Goal: Task Accomplishment & Management: Use online tool/utility

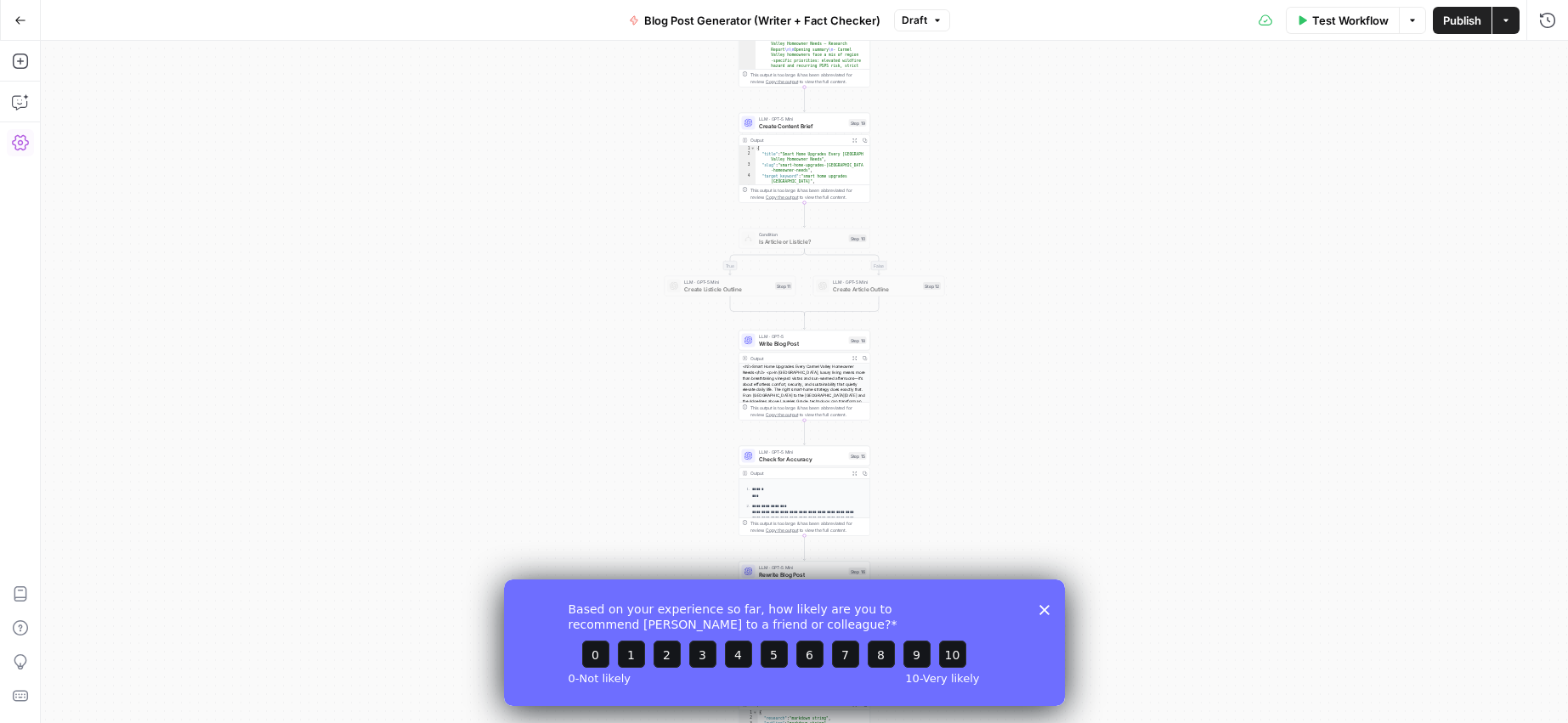
click at [22, 149] on icon "button" at bounding box center [21, 143] width 17 height 15
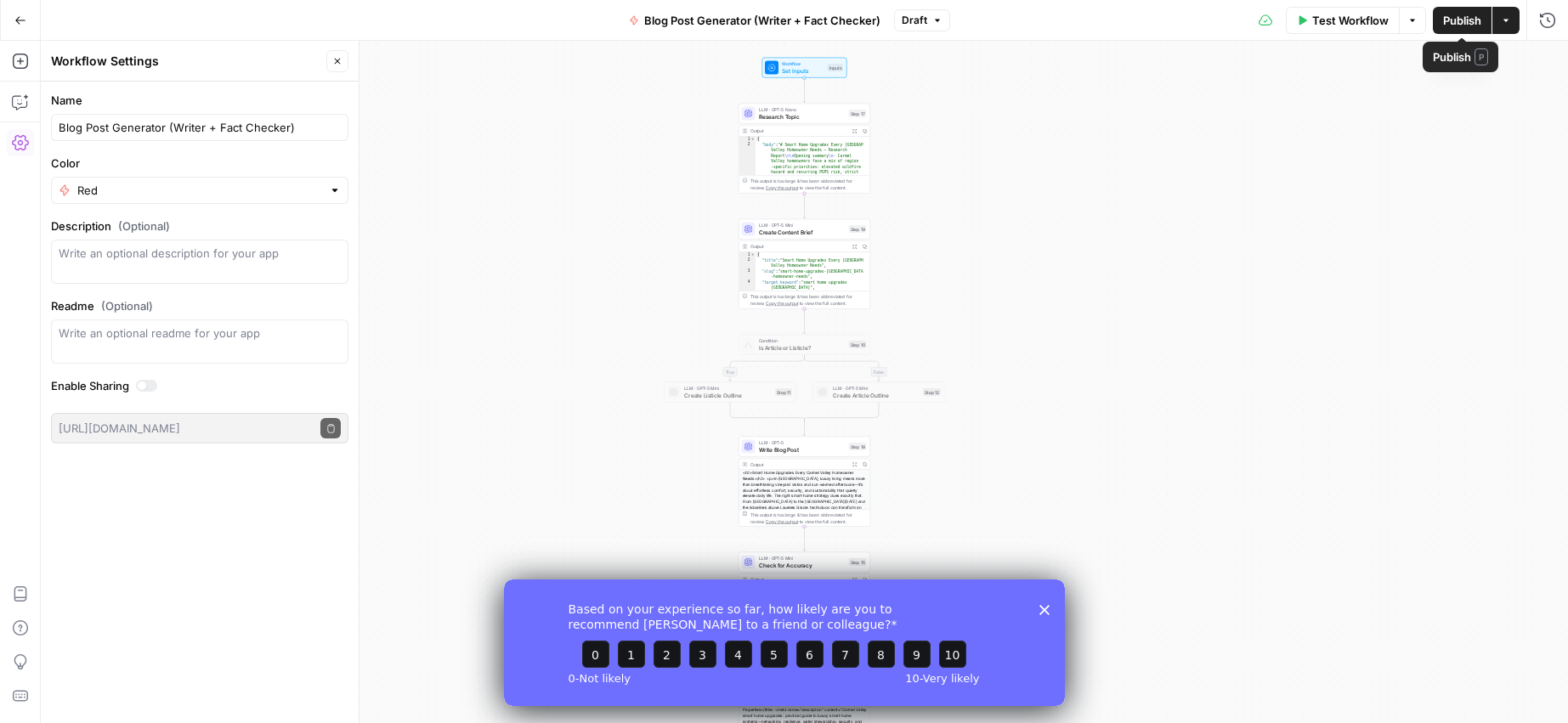
click at [1506, 23] on icon "button" at bounding box center [1506, 20] width 10 height 10
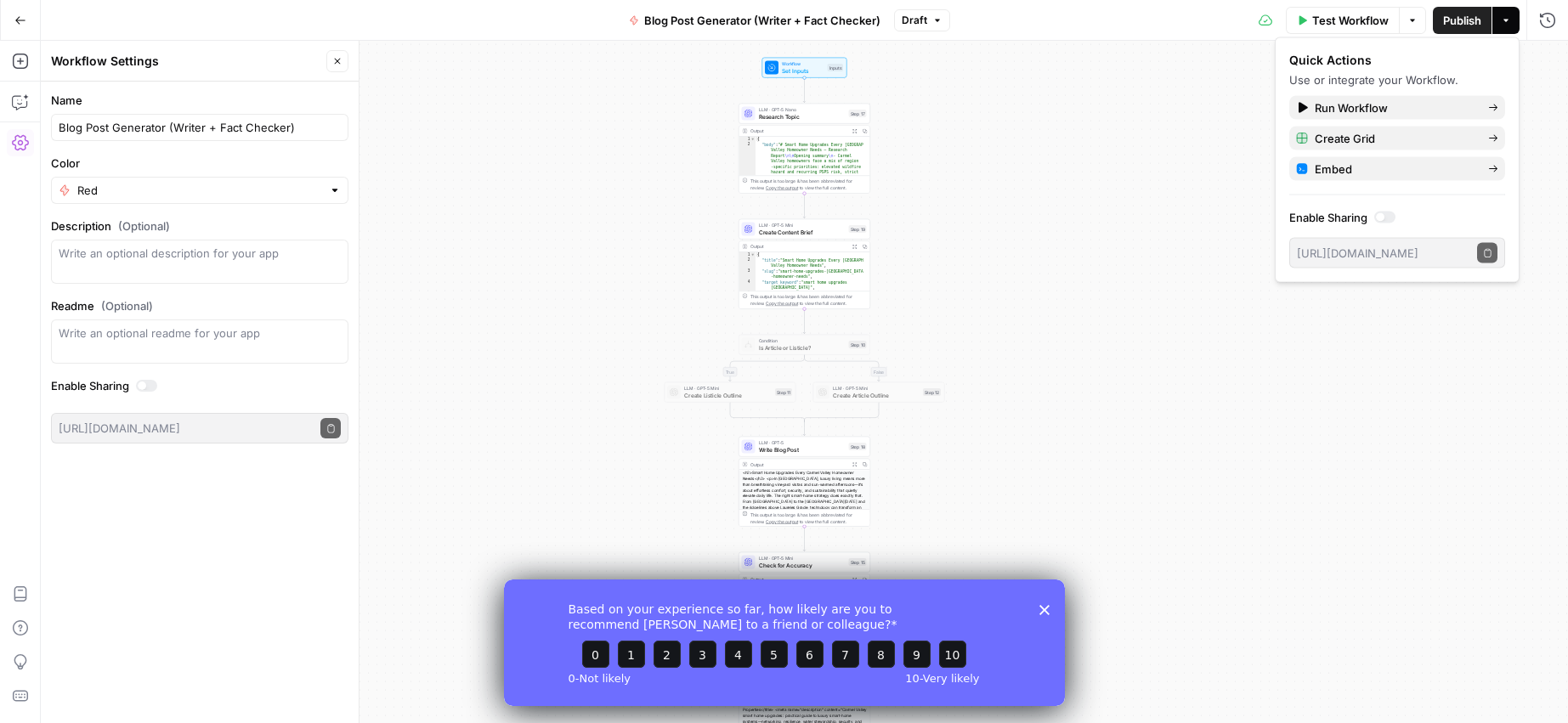
click at [1017, 22] on div "Test Workflow Options Publish Actions Run History" at bounding box center [1259, 20] width 618 height 40
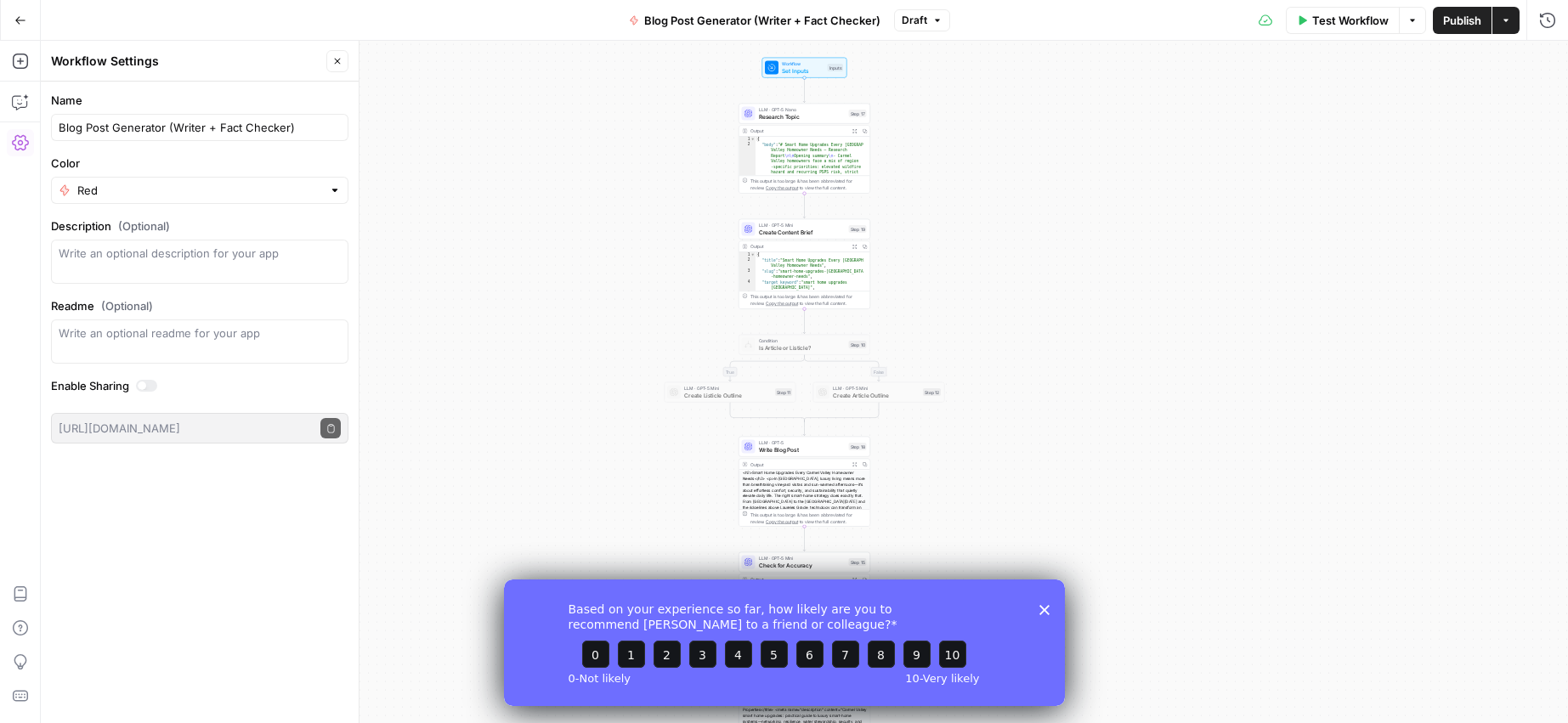
click at [1043, 611] on icon "Close survey" at bounding box center [1043, 609] width 10 height 10
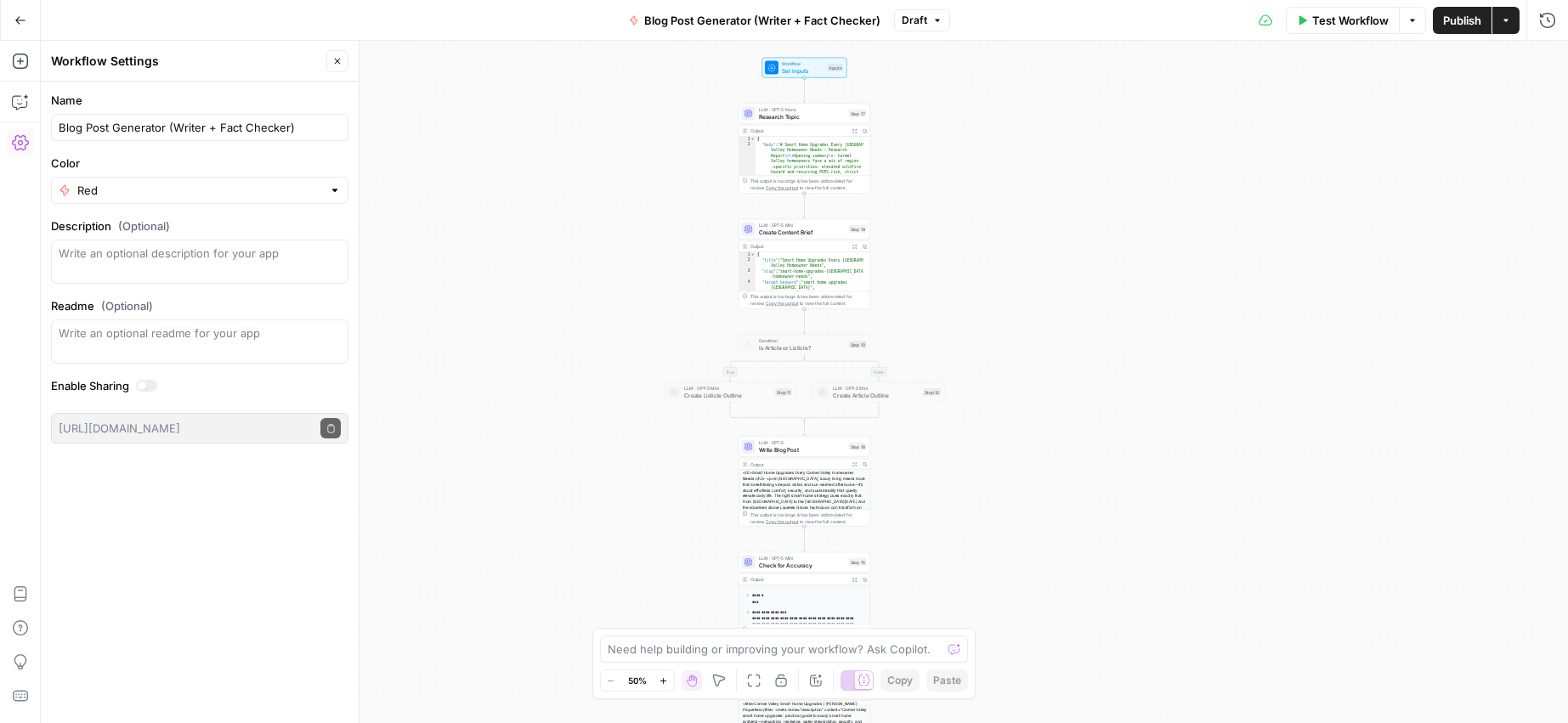
click at [936, 18] on icon "button" at bounding box center [937, 20] width 10 height 10
click at [506, 21] on div "Go Back Blog Post Generator (Writer + Fact Checker) Draft Test Workflow Options…" at bounding box center [784, 20] width 1568 height 40
click at [1545, 18] on icon "button" at bounding box center [1547, 21] width 17 height 17
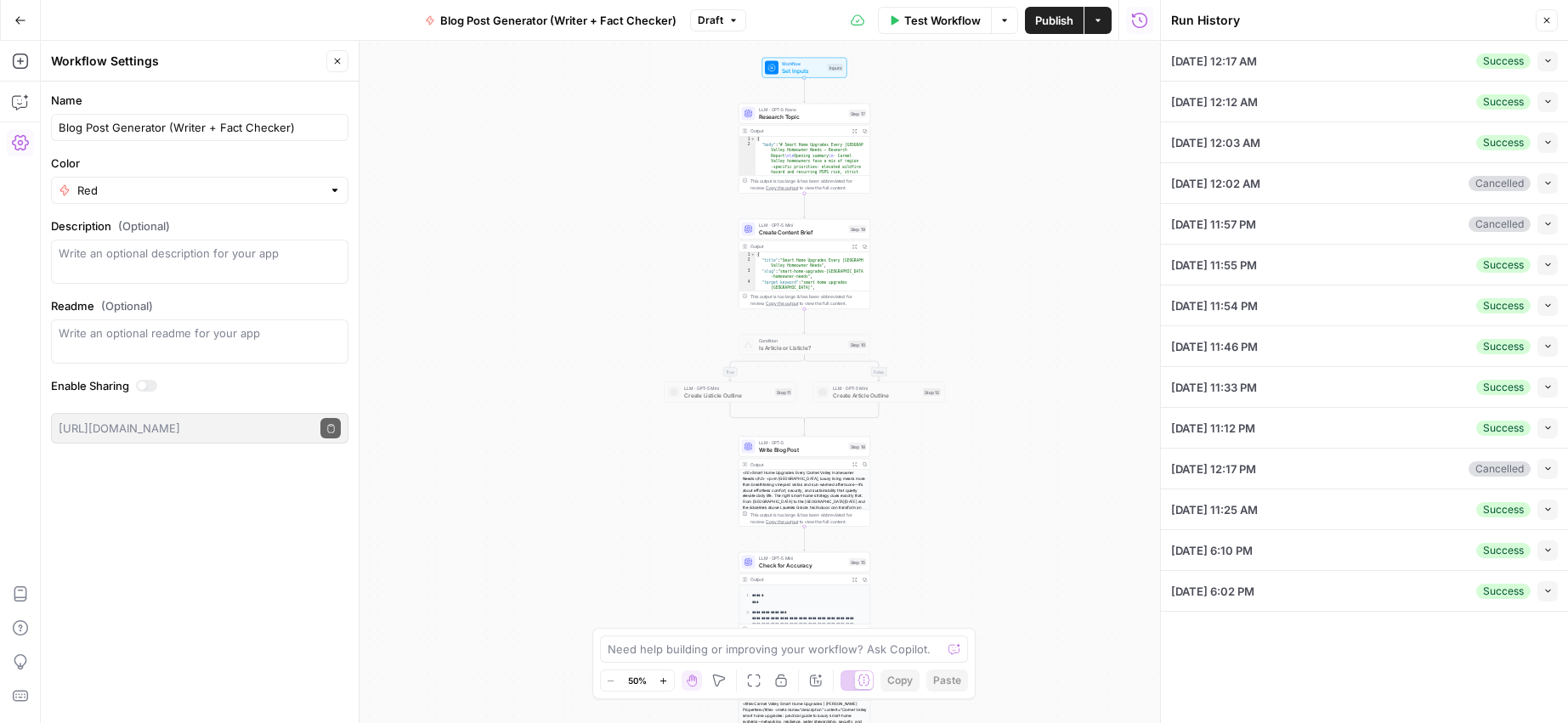
click at [1556, 60] on button "Collapse" at bounding box center [1547, 62] width 21 height 21
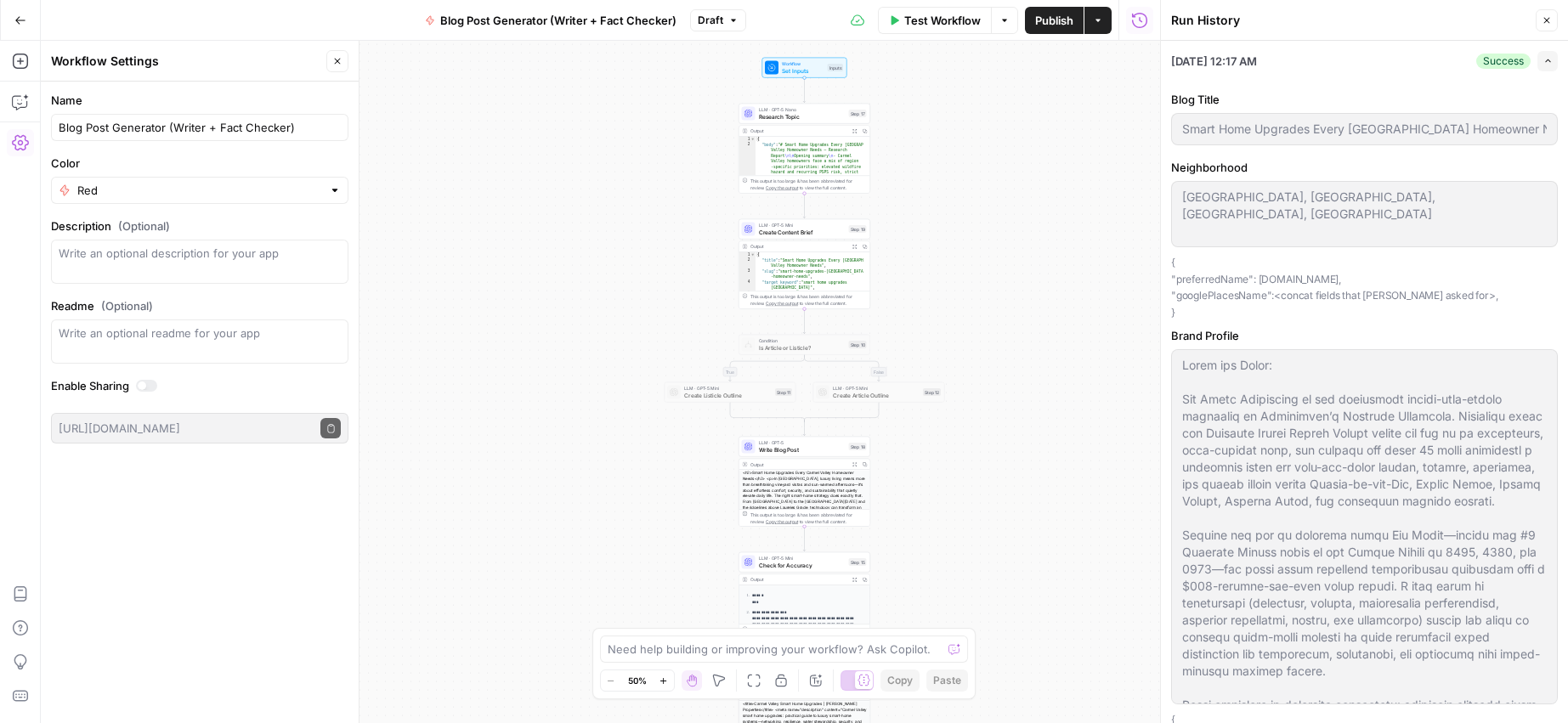
click at [1553, 59] on li "09/17/25 at 12:17 AM Success Expand Blog Title Smart Home Upgrades Every Carmel…" at bounding box center [1365, 534] width 407 height 986
click at [1549, 21] on icon "button" at bounding box center [1547, 20] width 10 height 10
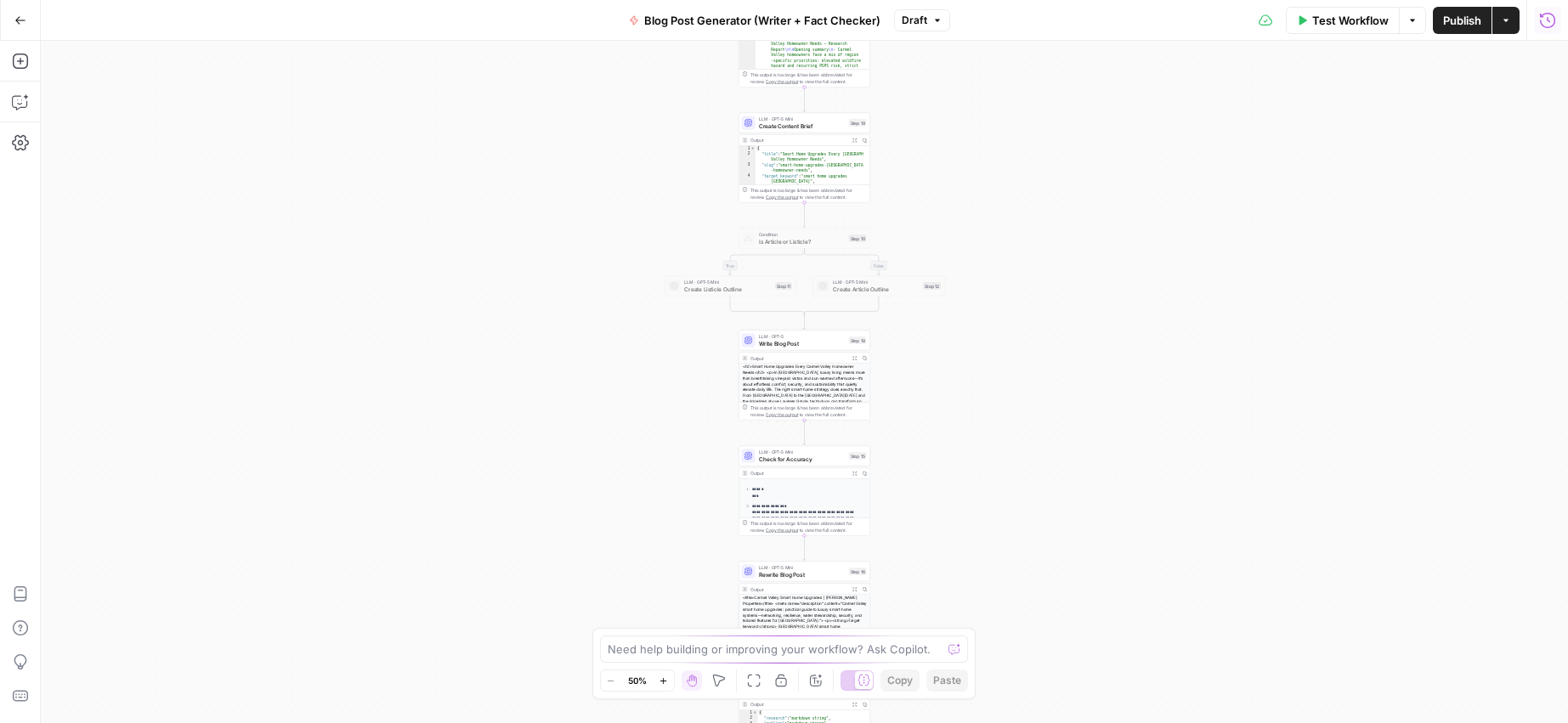
click at [1554, 19] on icon "button" at bounding box center [1547, 20] width 15 height 15
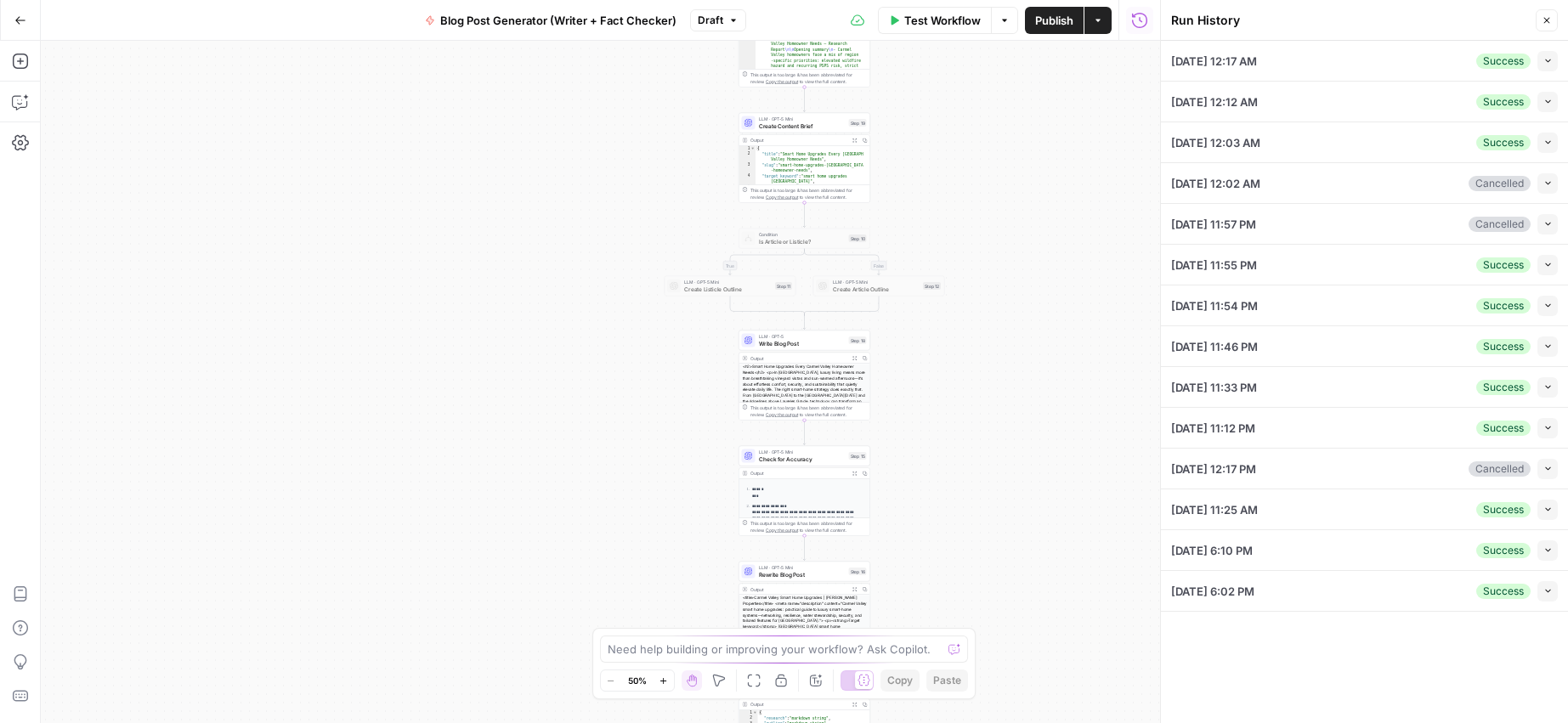
click at [1547, 61] on icon "button" at bounding box center [1548, 61] width 9 height 9
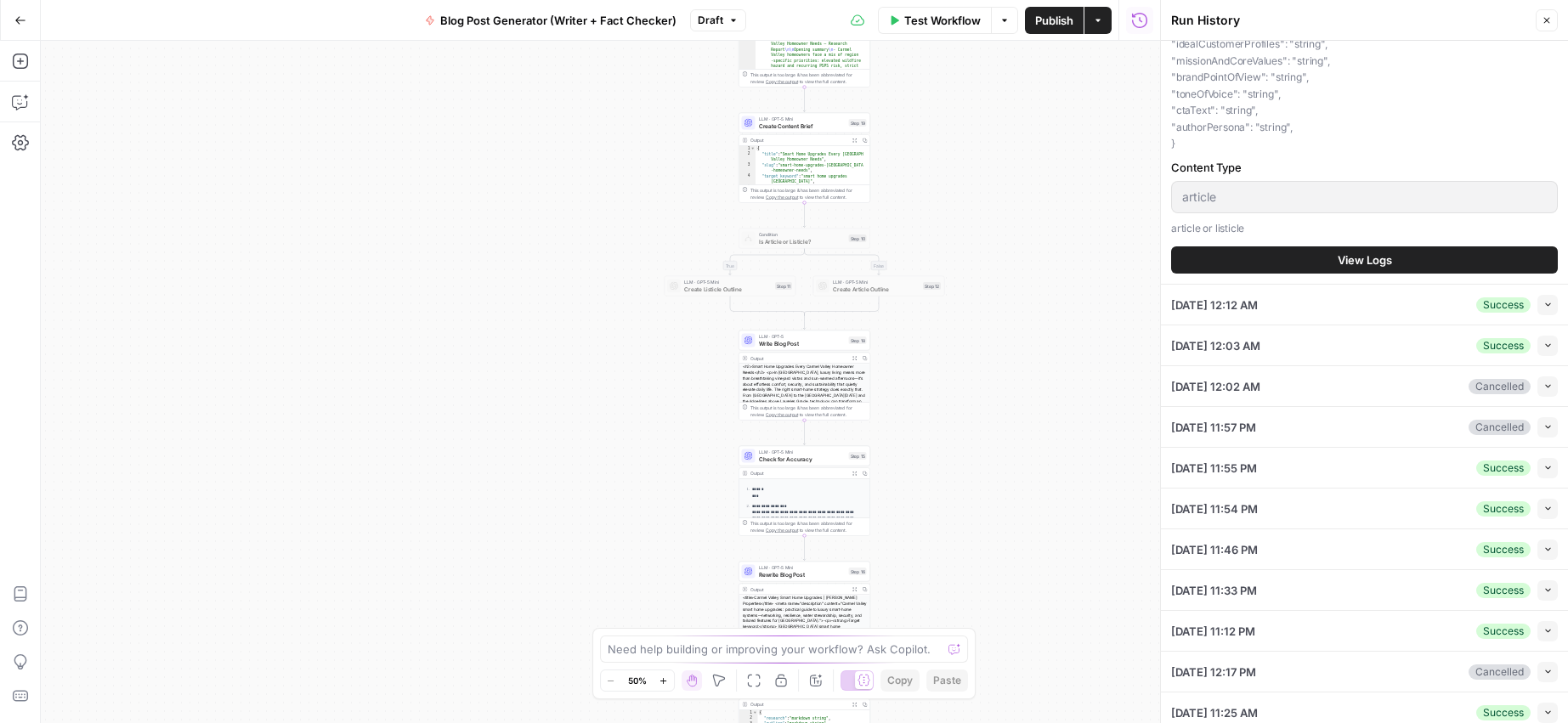
scroll to position [669, 0]
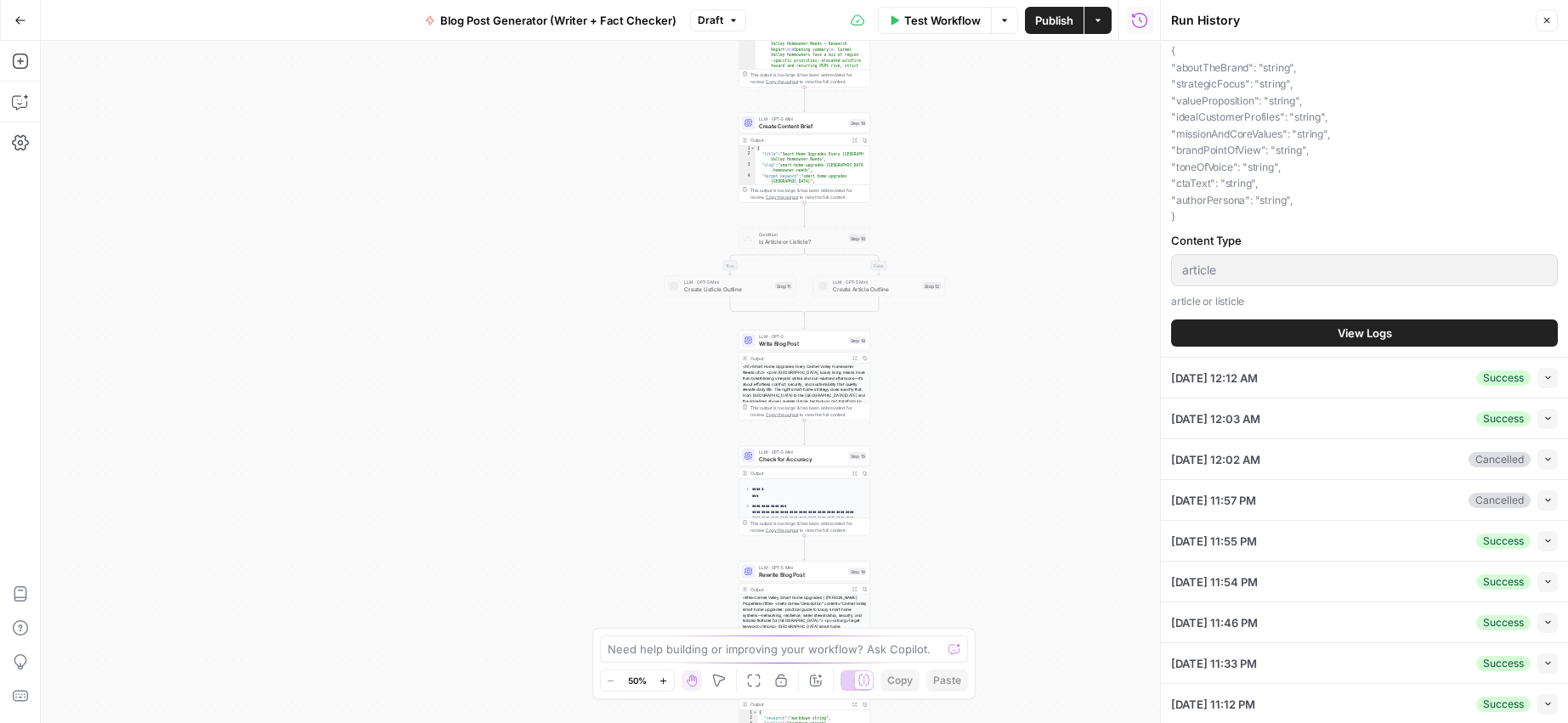
click at [1237, 328] on button "View Logs" at bounding box center [1364, 333] width 387 height 27
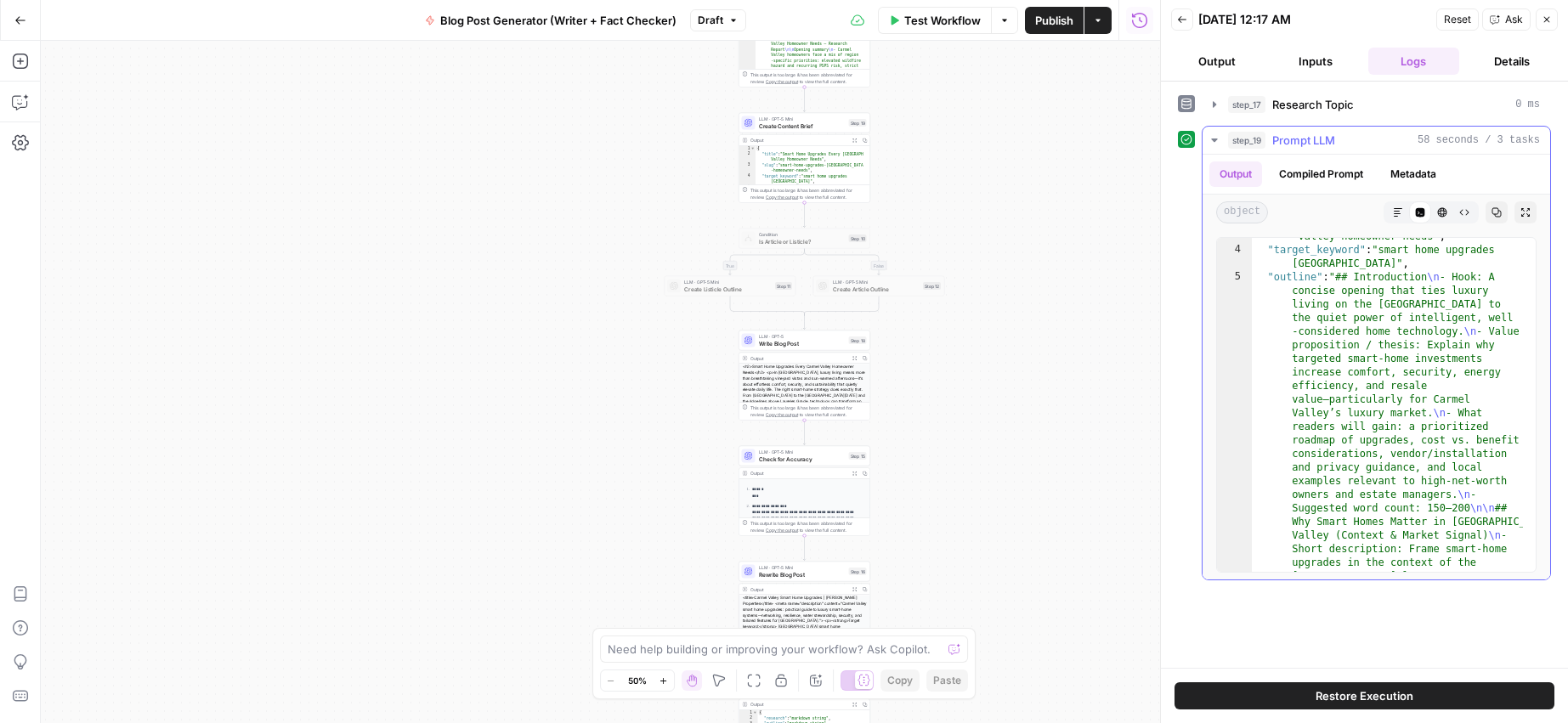
scroll to position [63, 0]
click at [1188, 26] on button "Back" at bounding box center [1182, 20] width 22 height 22
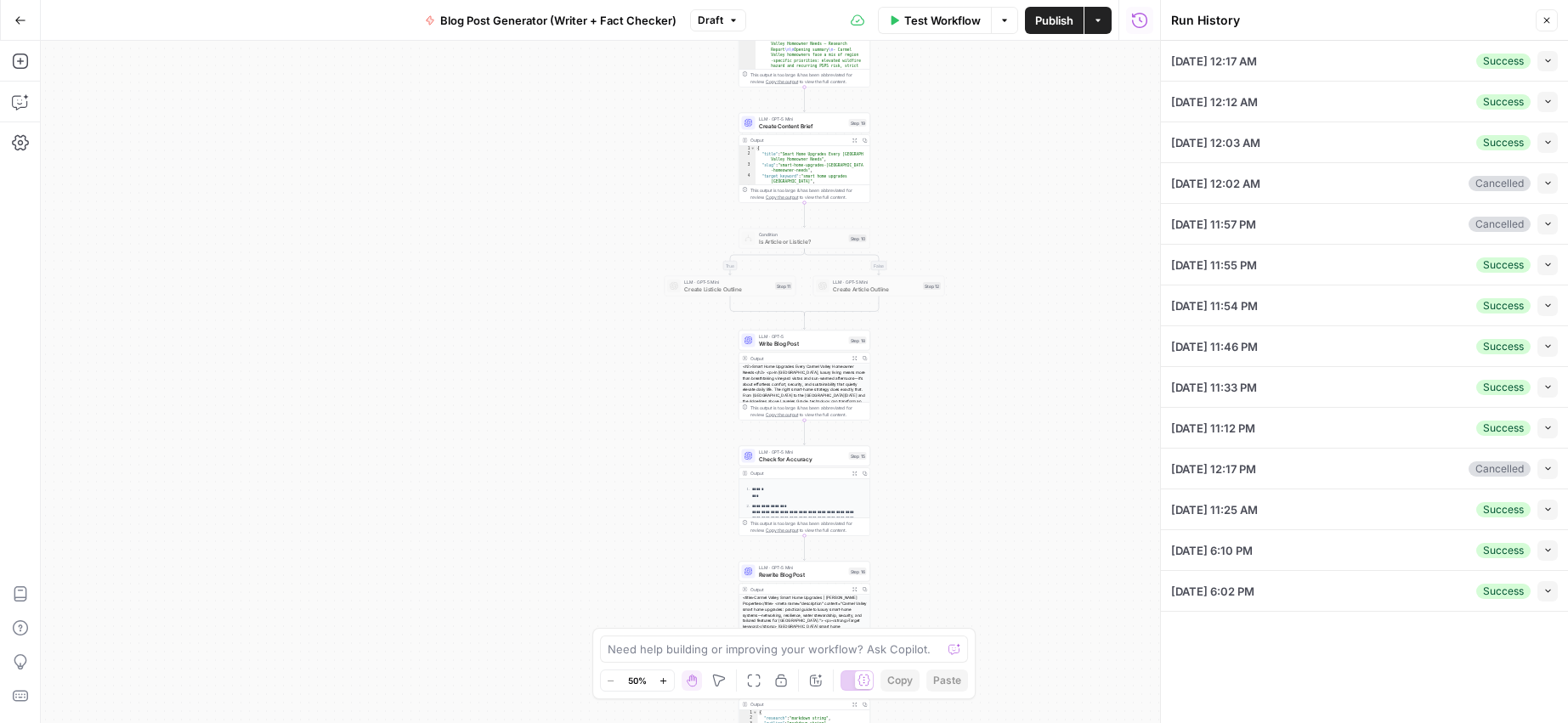
click at [1546, 104] on icon "button" at bounding box center [1548, 102] width 9 height 9
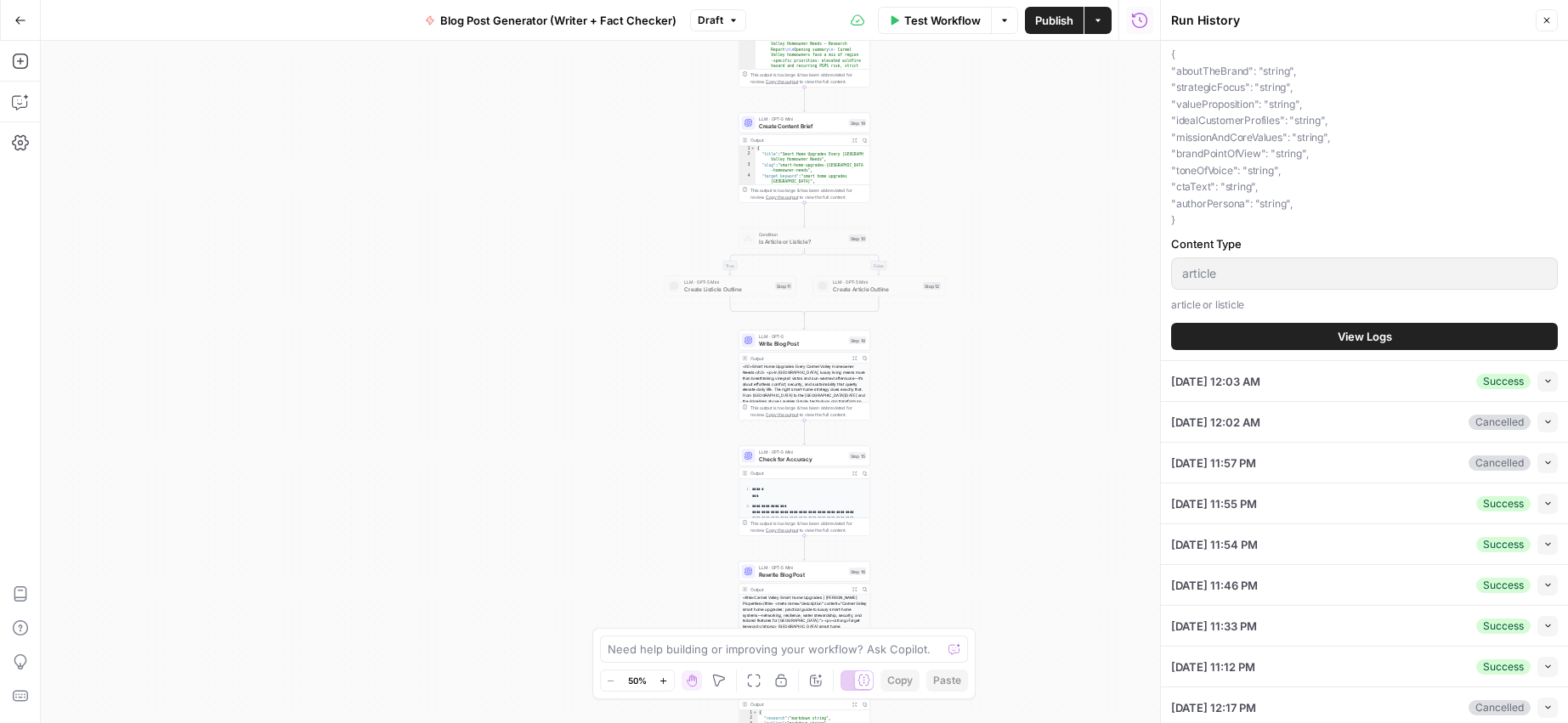
scroll to position [834, 0]
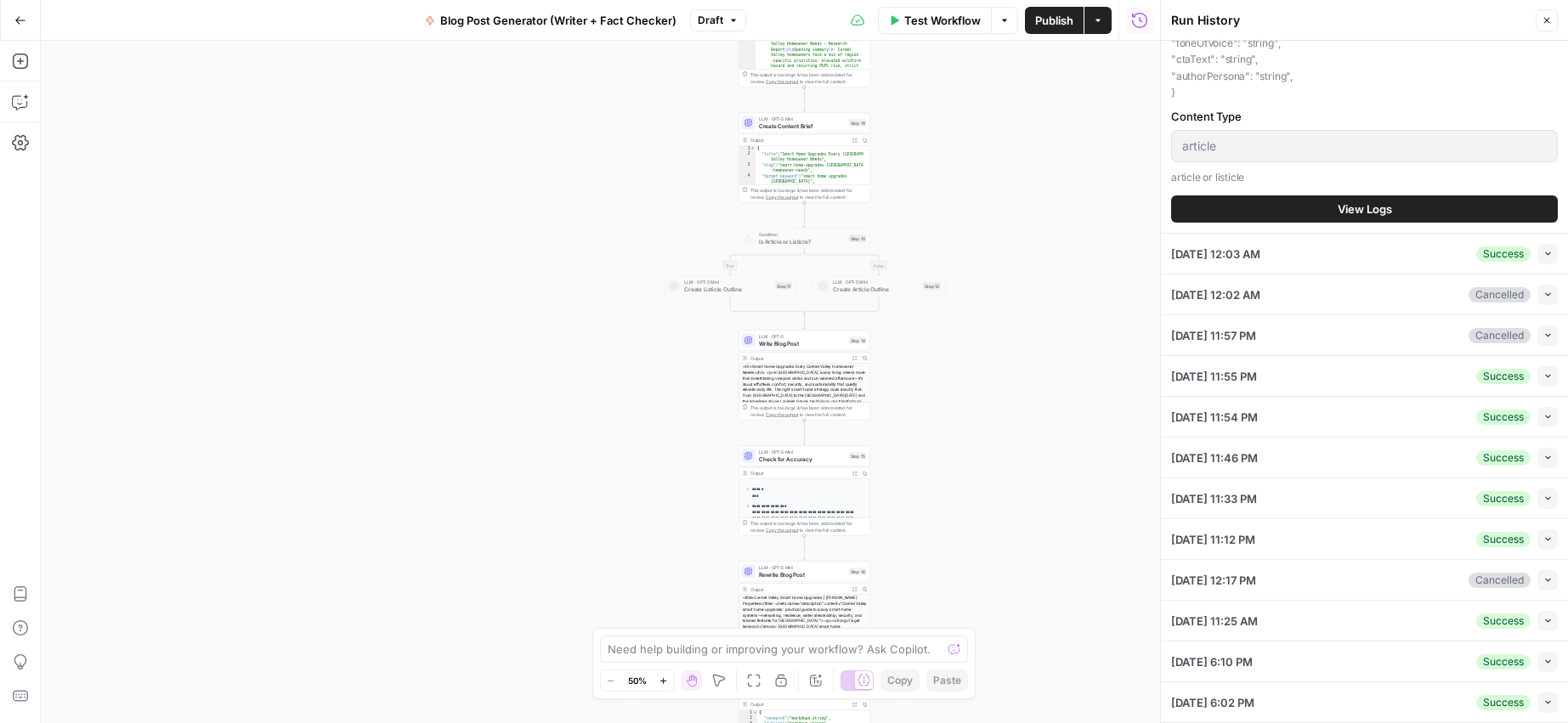
click at [1326, 204] on button "View Logs" at bounding box center [1364, 209] width 387 height 27
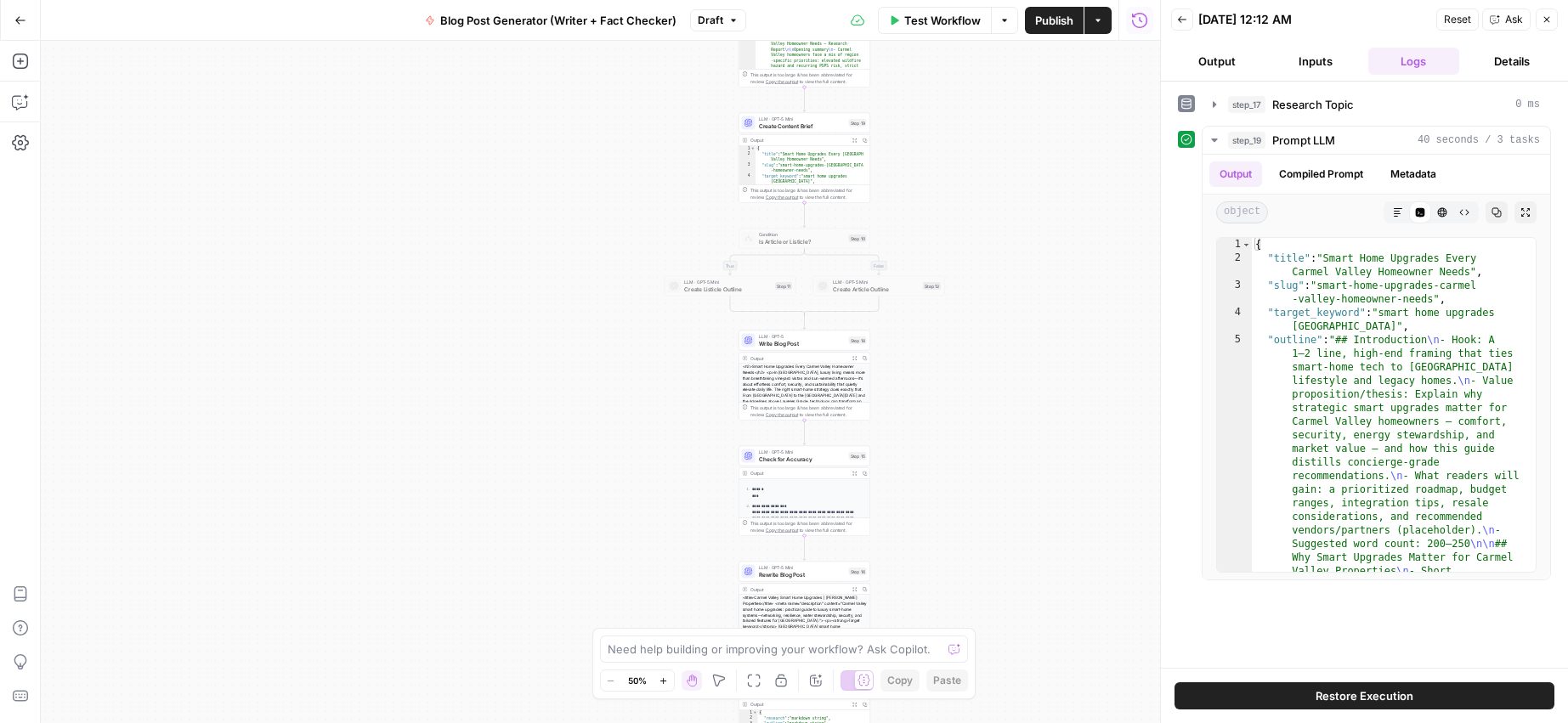
click at [1325, 61] on button "Inputs" at bounding box center [1315, 61] width 91 height 27
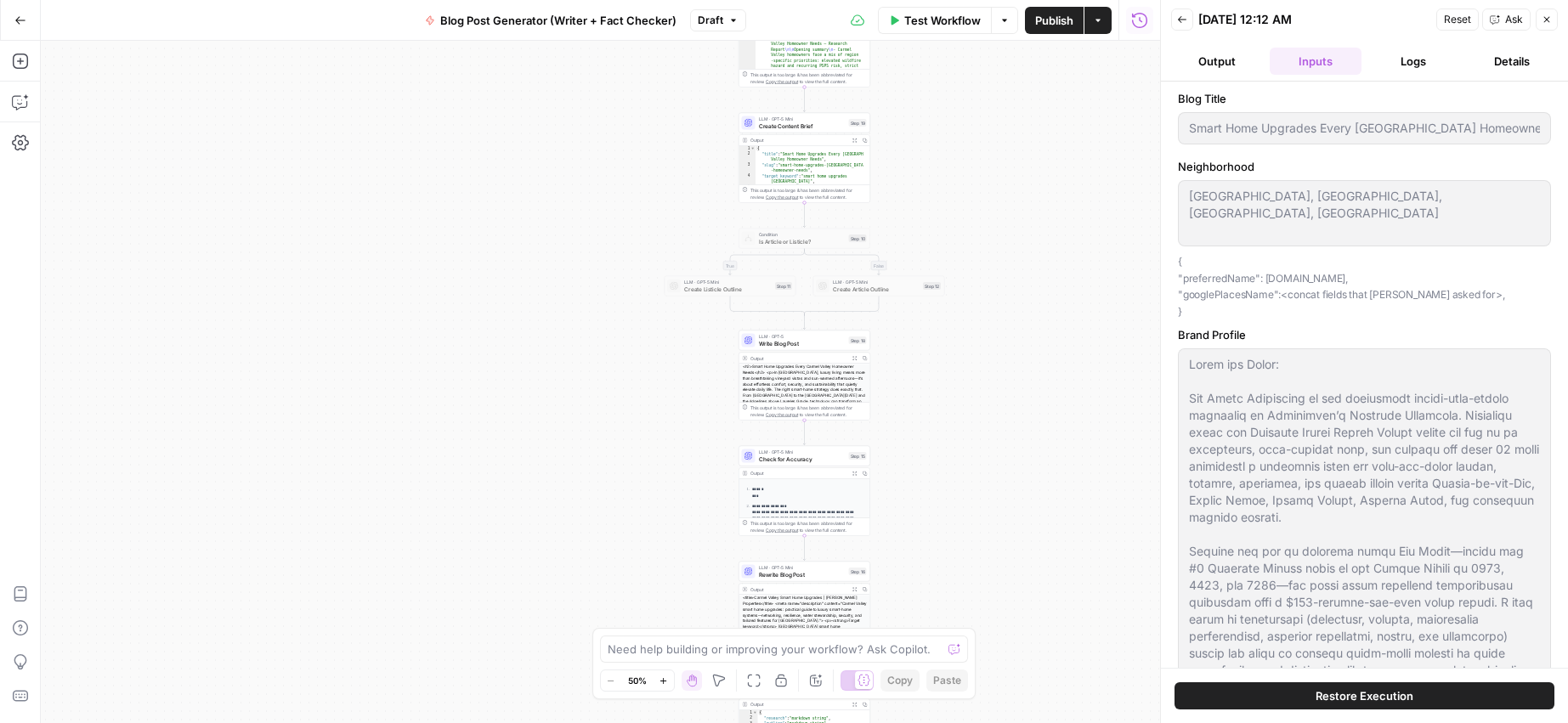
click at [1220, 63] on button "Output" at bounding box center [1216, 61] width 91 height 27
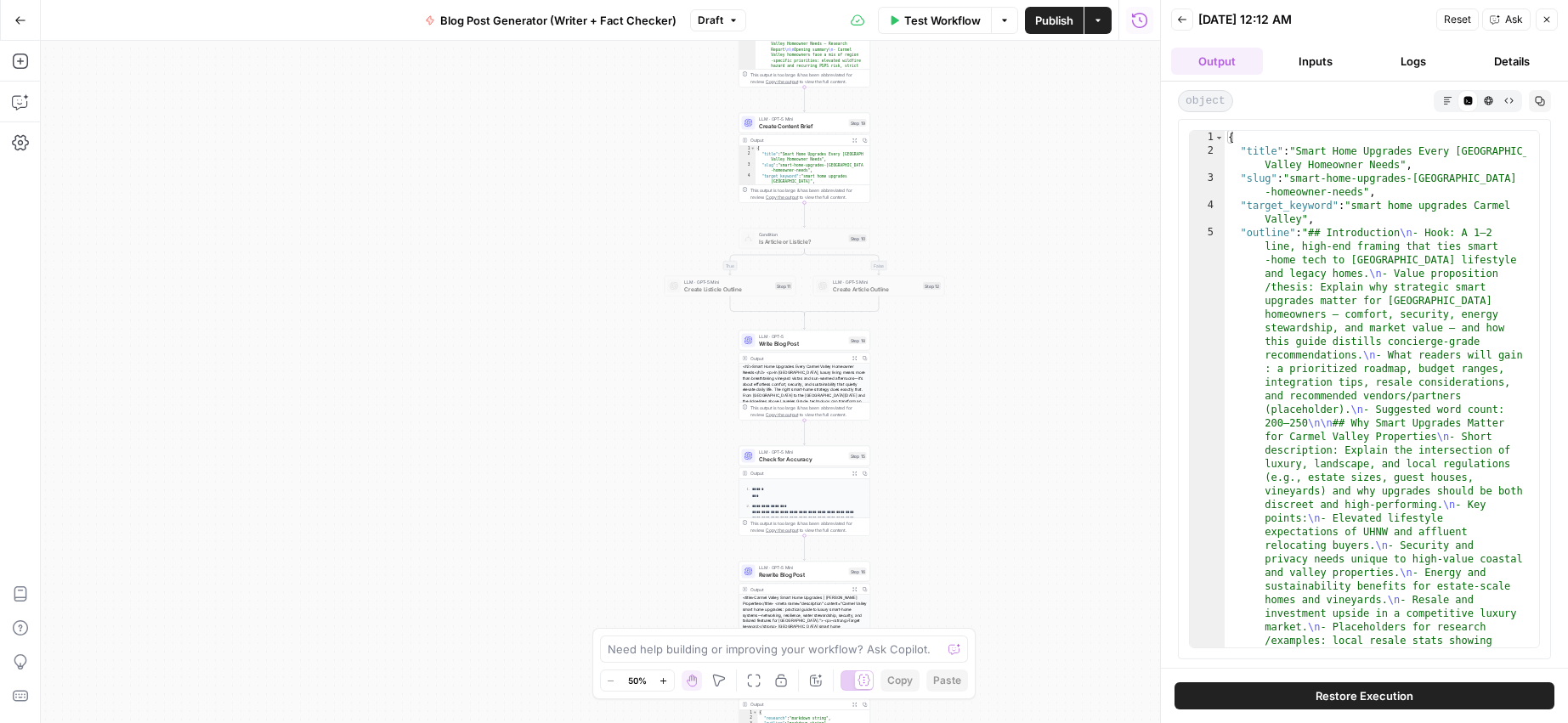
click at [1188, 21] on button "Back" at bounding box center [1182, 20] width 22 height 22
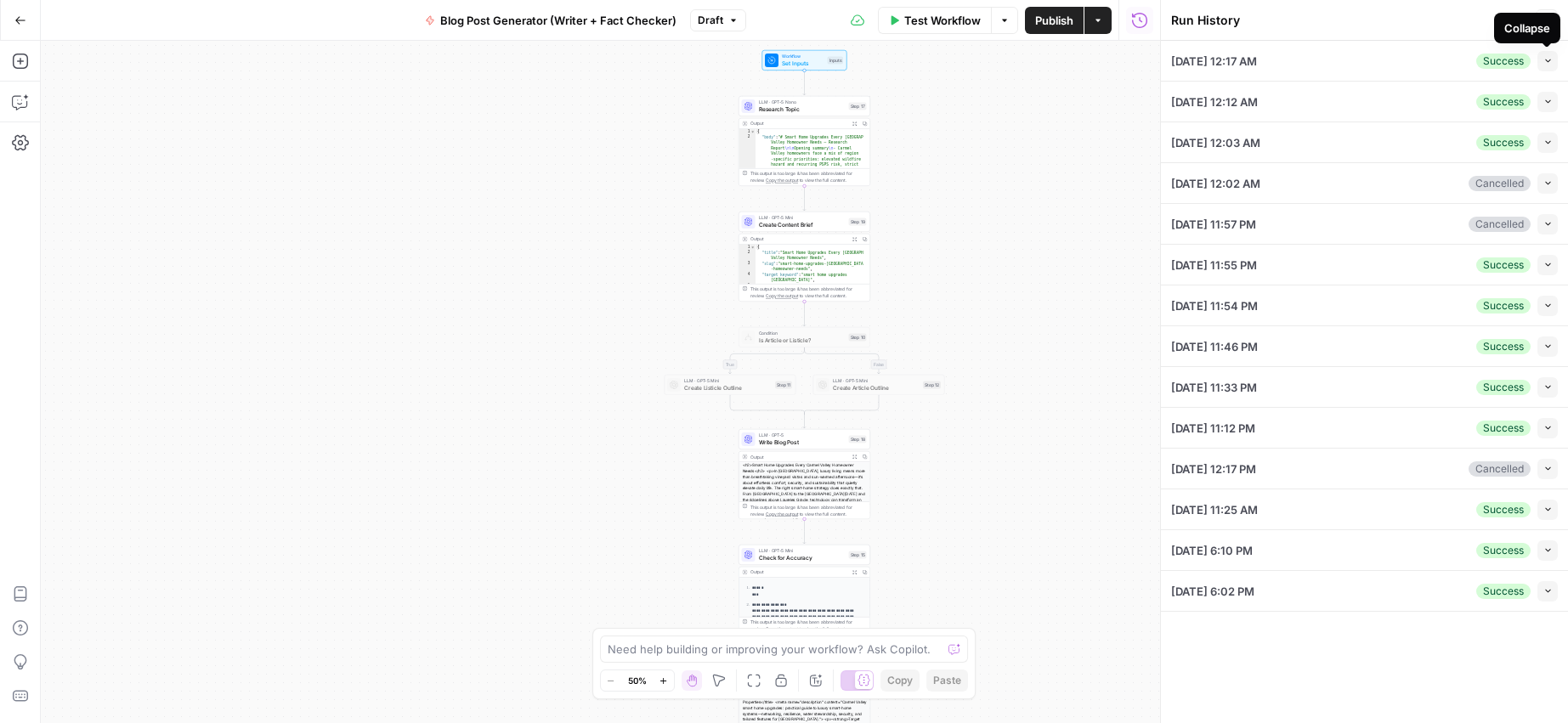
click at [1544, 63] on icon "button" at bounding box center [1548, 61] width 9 height 9
type input "Smart Home Upgrades Every [GEOGRAPHIC_DATA] Homeowner Needs"
type textarea "[GEOGRAPHIC_DATA], [GEOGRAPHIC_DATA], [GEOGRAPHIC_DATA], [GEOGRAPHIC_DATA]"
type textarea "Lorem ips Dolor: Sit Ametc Adipiscing el sed doeiusmodt incidi-utla-etdolo magn…"
type input "article"
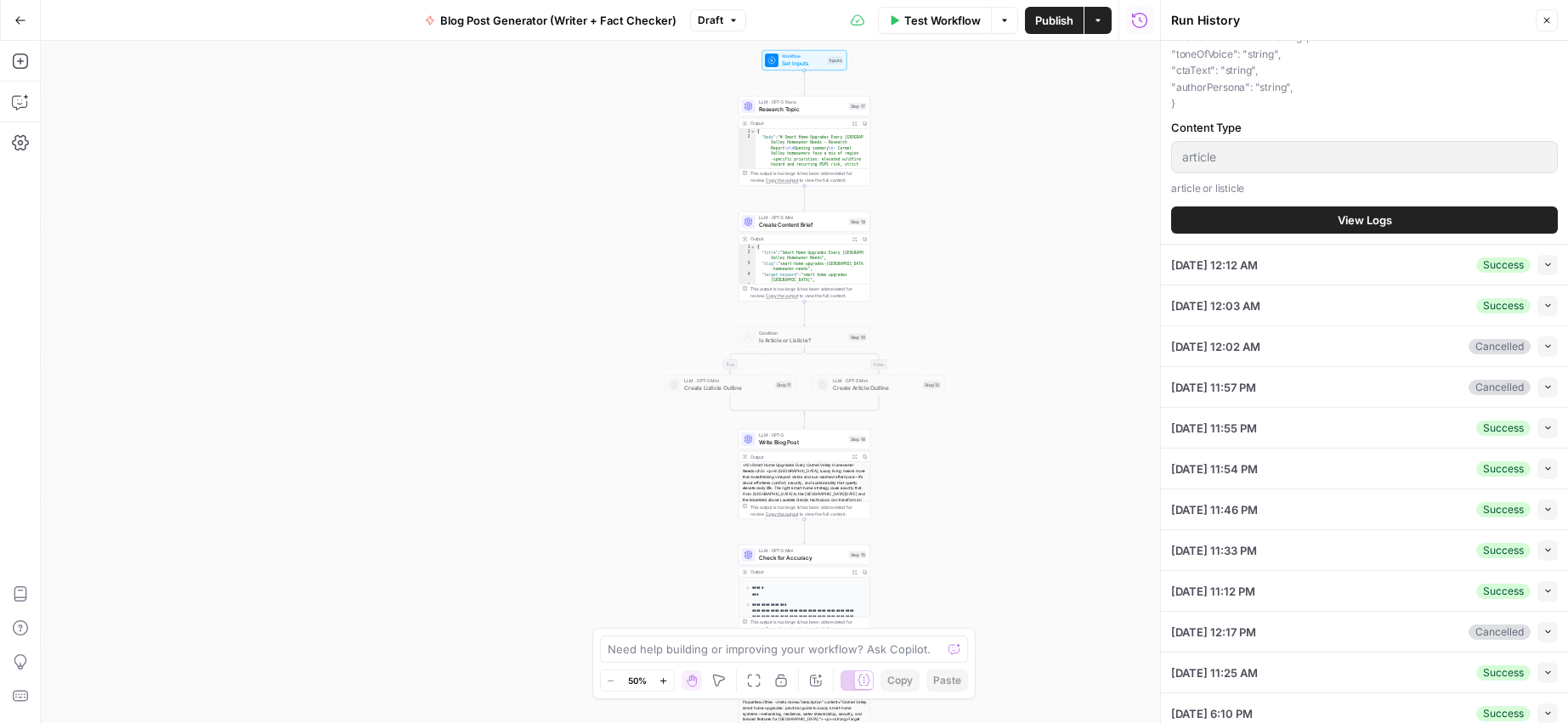
scroll to position [372, 0]
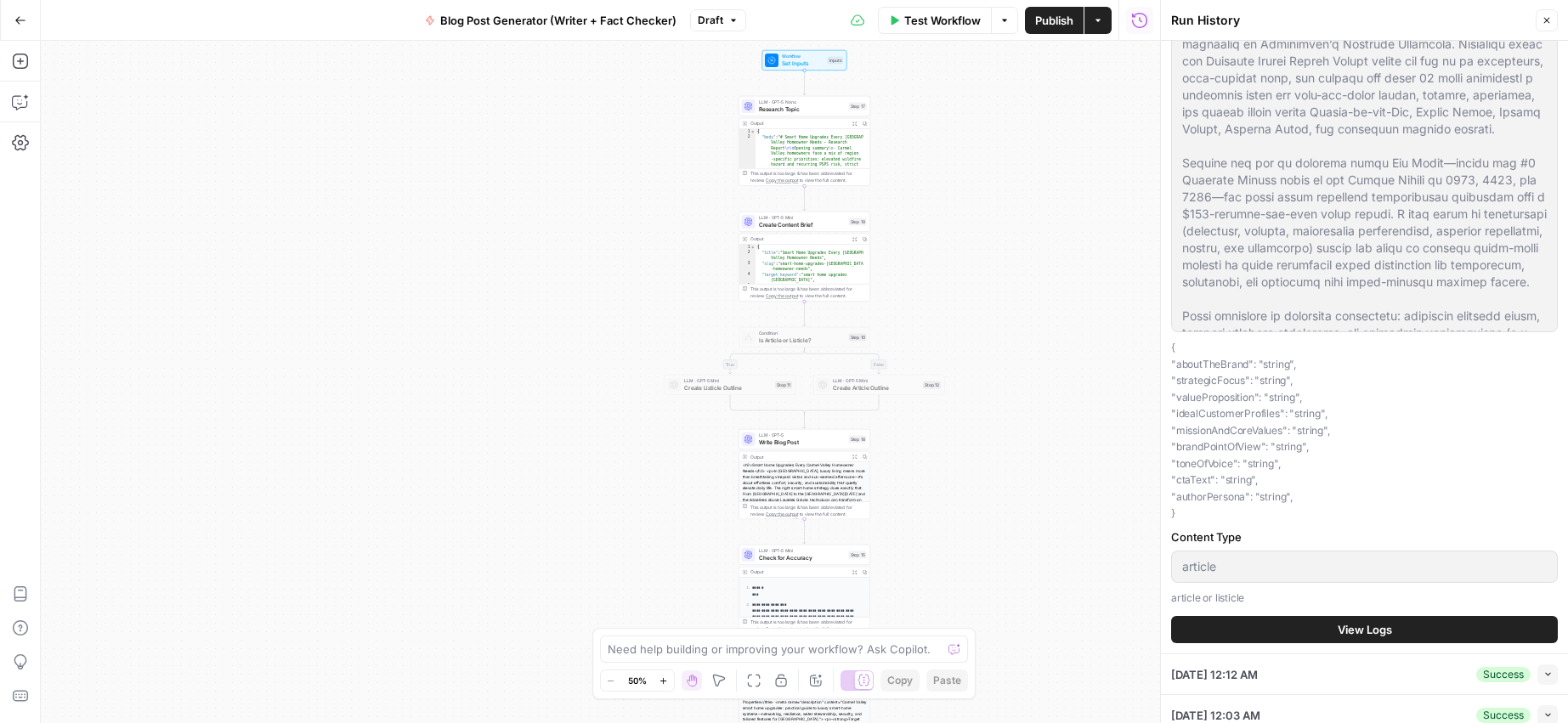
click at [1351, 631] on span "View Logs" at bounding box center [1365, 630] width 54 height 17
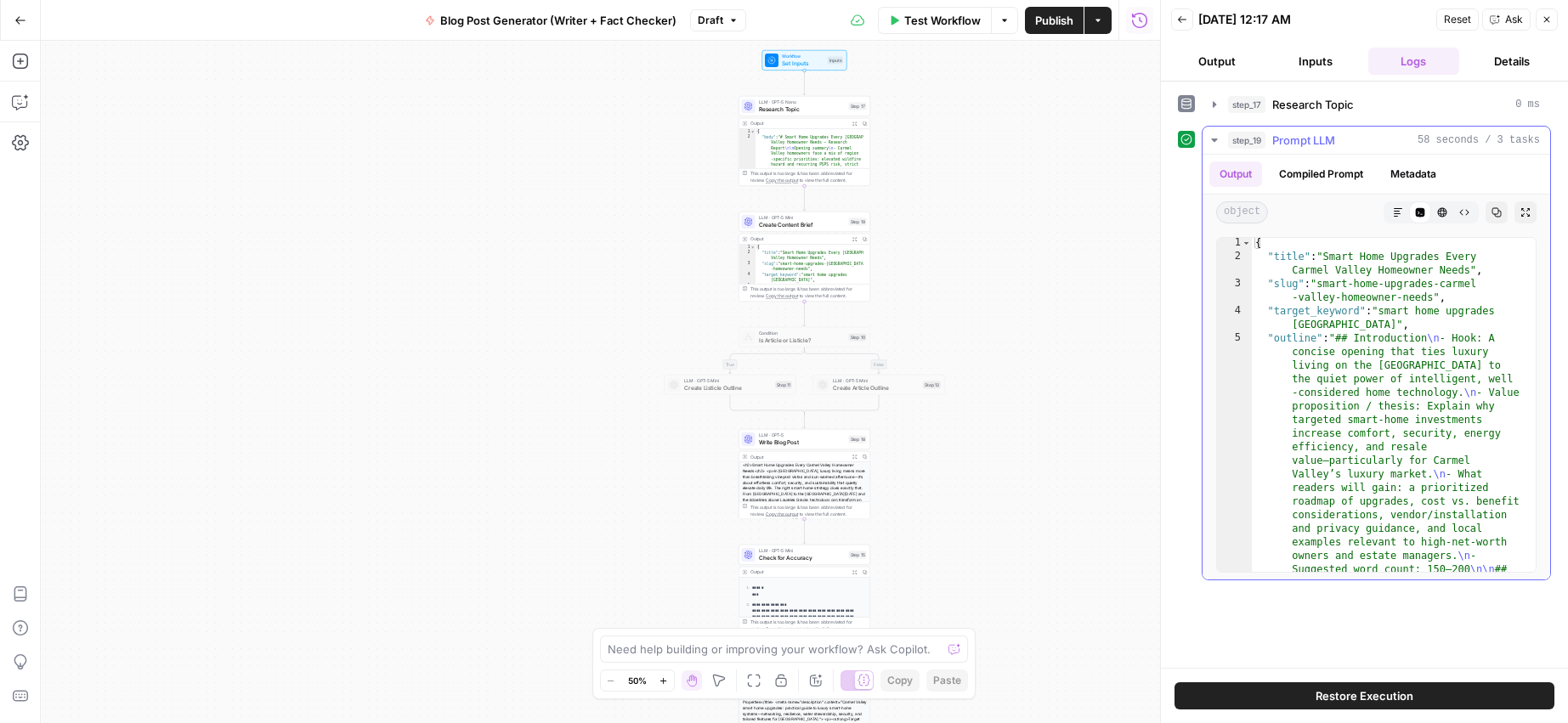
scroll to position [18, 0]
